Goal: Task Accomplishment & Management: Manage account settings

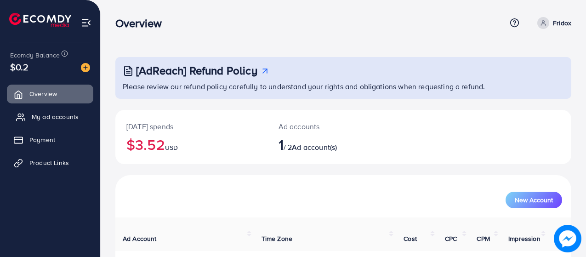
click at [35, 115] on span "My ad accounts" at bounding box center [55, 116] width 47 height 9
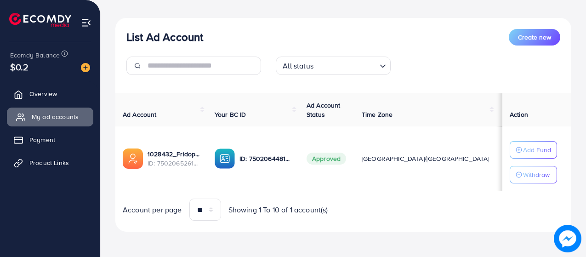
scroll to position [93, 0]
click at [70, 165] on span "Product Links" at bounding box center [52, 162] width 40 height 9
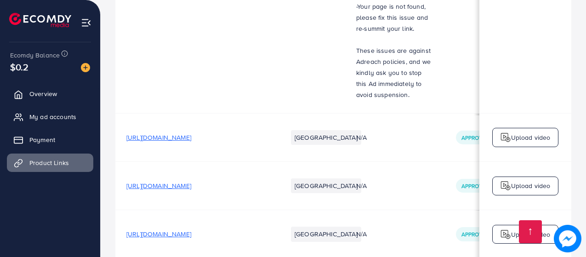
scroll to position [807, 0]
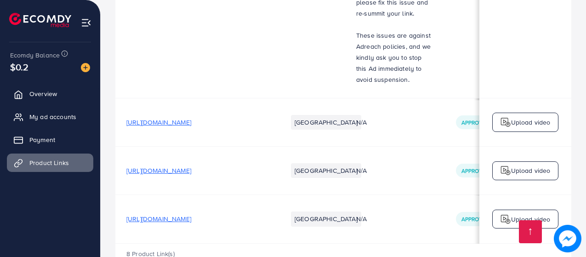
click at [191, 214] on span "[URL][DOMAIN_NAME]" at bounding box center [158, 218] width 65 height 9
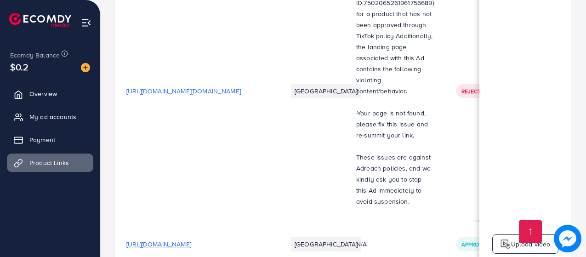
scroll to position [678, 0]
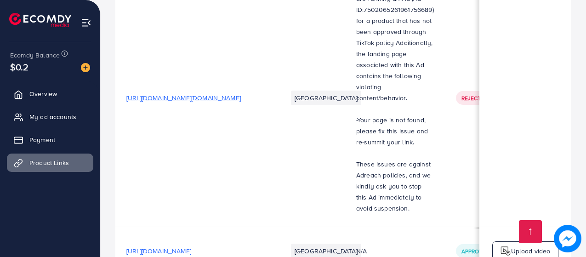
click at [220, 93] on span "[URL][DOMAIN_NAME][DOMAIN_NAME]" at bounding box center [183, 97] width 114 height 9
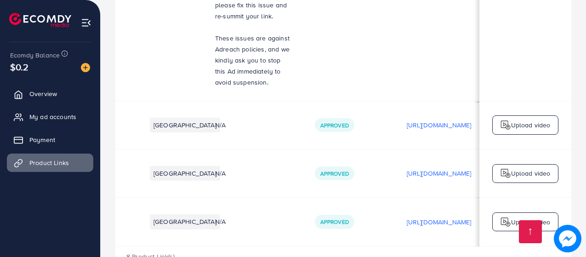
scroll to position [0, 147]
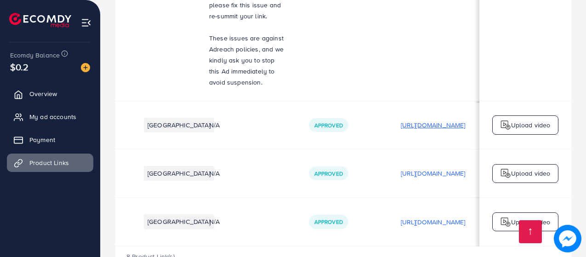
click at [434, 119] on p "[URL][DOMAIN_NAME]" at bounding box center [433, 124] width 65 height 11
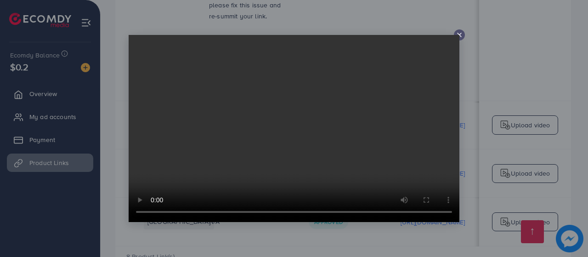
click at [457, 34] on icon at bounding box center [459, 34] width 7 height 7
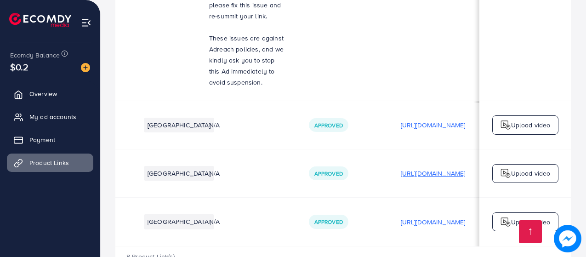
click at [427, 168] on p "[URL][DOMAIN_NAME]" at bounding box center [433, 173] width 65 height 11
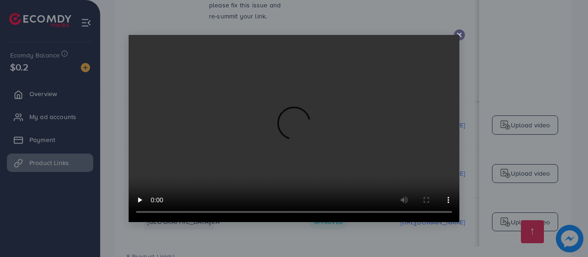
click at [458, 36] on video at bounding box center [294, 128] width 331 height 187
click at [457, 37] on video at bounding box center [294, 128] width 331 height 187
click at [456, 34] on icon at bounding box center [459, 34] width 7 height 7
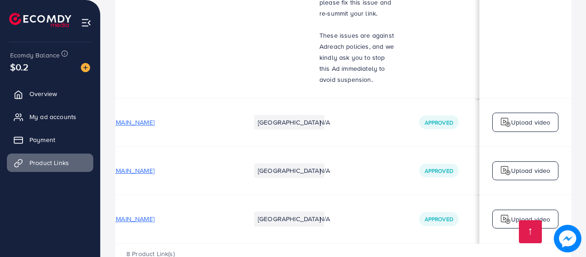
scroll to position [0, 281]
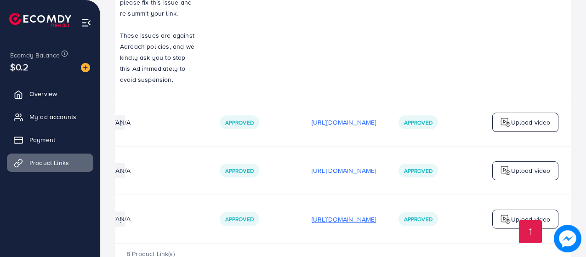
click at [341, 214] on p "[URL][DOMAIN_NAME]" at bounding box center [344, 219] width 65 height 11
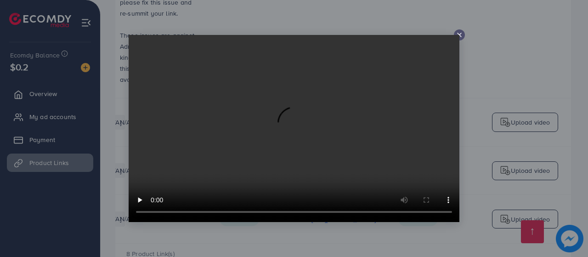
click at [461, 33] on line at bounding box center [460, 35] width 4 height 4
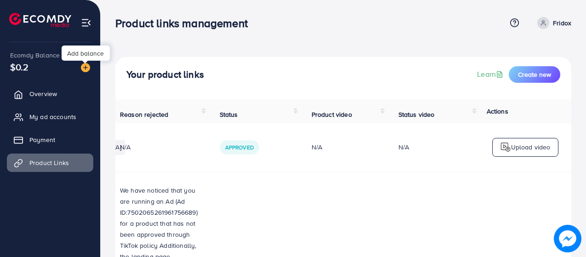
click at [86, 68] on img at bounding box center [85, 67] width 9 height 9
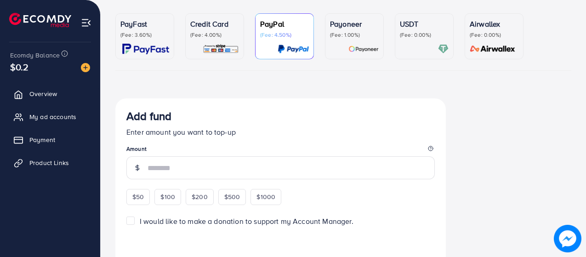
scroll to position [101, 0]
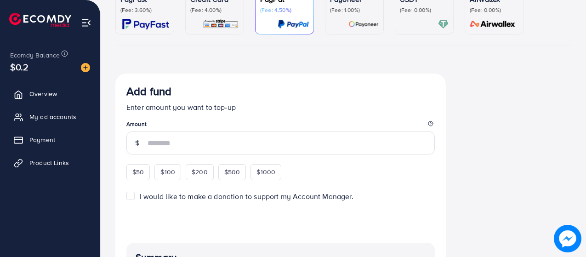
click at [218, 12] on p "(Fee: 4.00%)" at bounding box center [214, 9] width 49 height 7
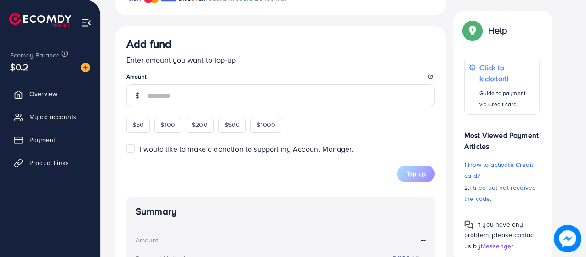
scroll to position [288, 0]
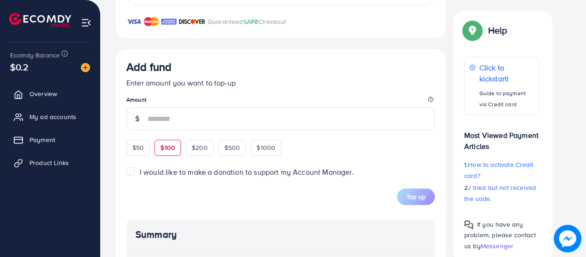
click at [168, 147] on span "$100" at bounding box center [167, 147] width 15 height 9
type input "***"
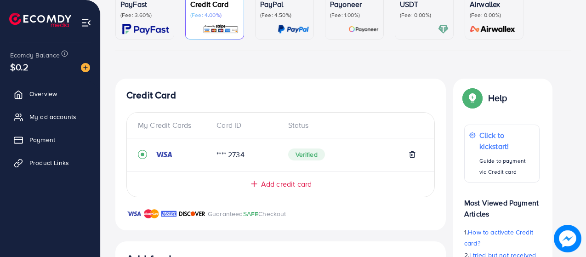
scroll to position [81, 0]
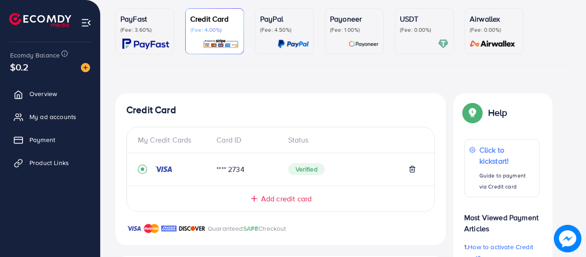
click at [417, 38] on div "USDT (Fee: 0.00%)" at bounding box center [424, 31] width 49 height 36
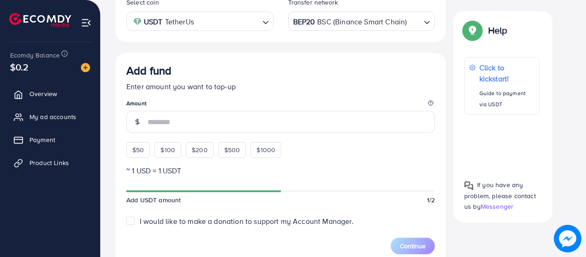
scroll to position [210, 0]
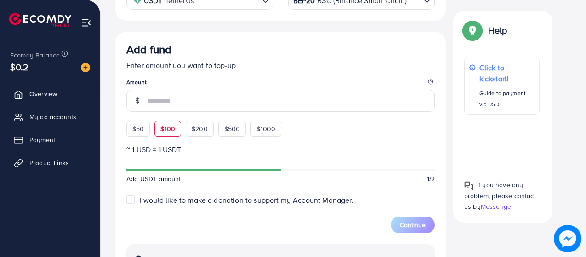
click at [160, 129] on div "$100" at bounding box center [167, 129] width 27 height 16
type input "***"
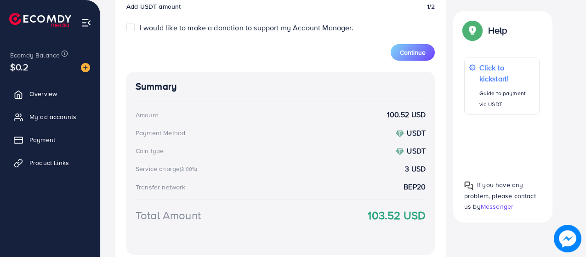
scroll to position [406, 0]
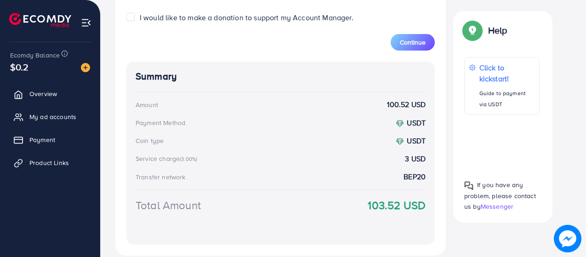
click at [319, 169] on div "Summary Amount 100.52 USD Payment Method USDT Coin type USDT Service charge (3.…" at bounding box center [280, 153] width 308 height 183
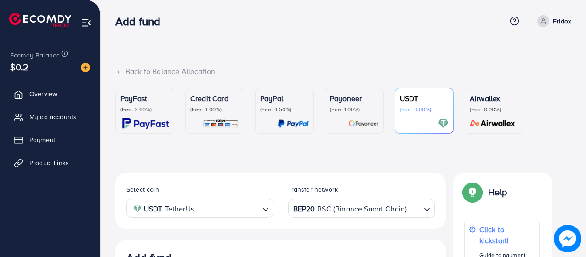
scroll to position [0, 0]
